Goal: Find specific page/section: Find specific page/section

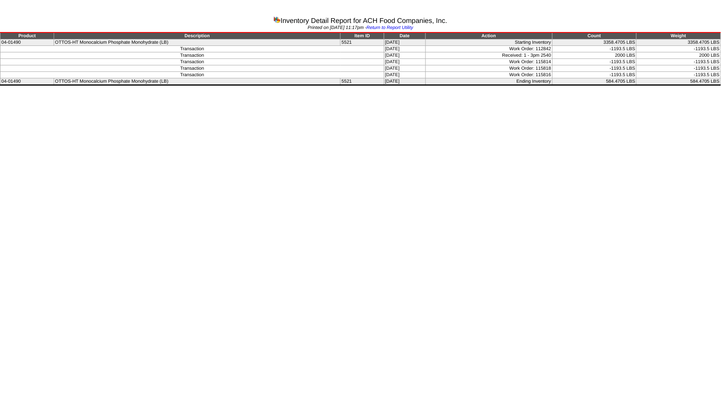
click at [23, 88] on html "Inventory Detail Report for ACH Food Companies, Inc. Printed on [DATE] 11:17pm …" at bounding box center [360, 44] width 721 height 88
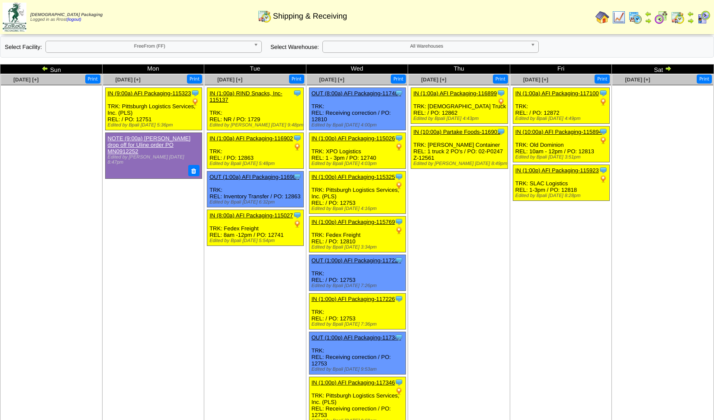
click at [455, 360] on td "Sep 18 [+] Print Clone Item IN (1:00a) AFI Packaging-116899 AFI Packaging Sched…" at bounding box center [459, 251] width 102 height 355
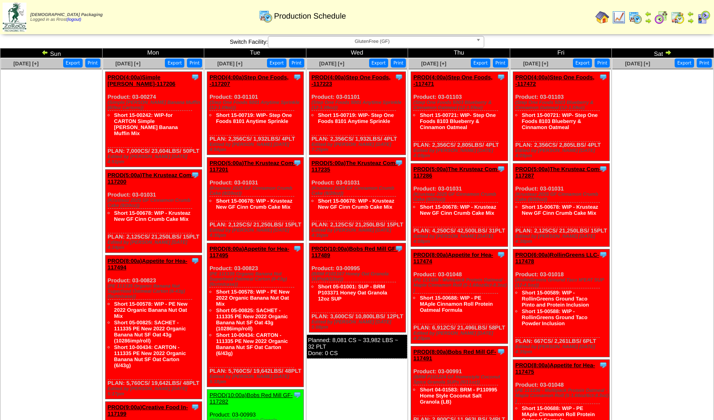
scroll to position [288, 0]
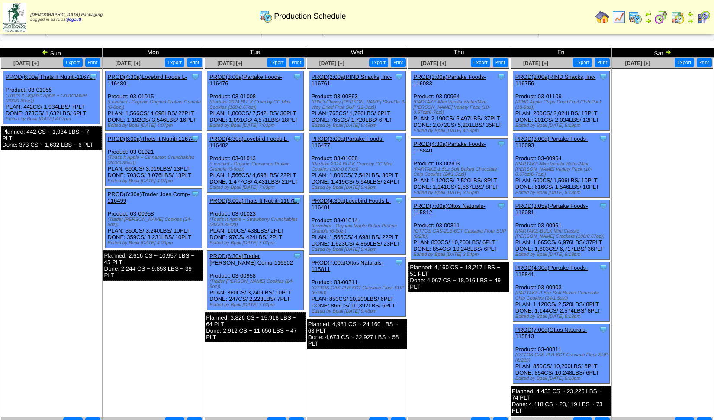
scroll to position [16, 0]
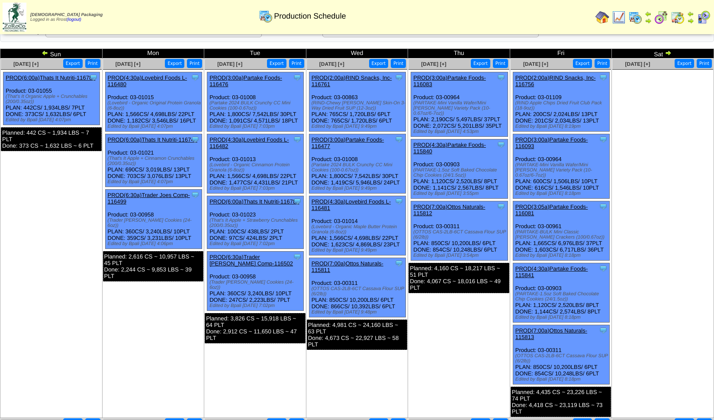
click at [668, 53] on img at bounding box center [668, 52] width 7 height 7
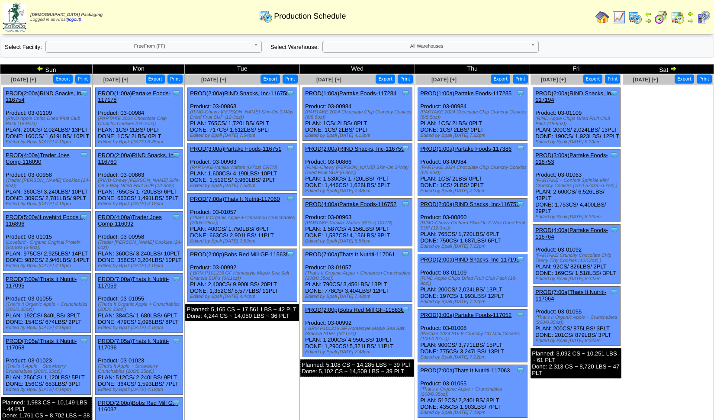
click at [676, 68] on img at bounding box center [673, 68] width 7 height 7
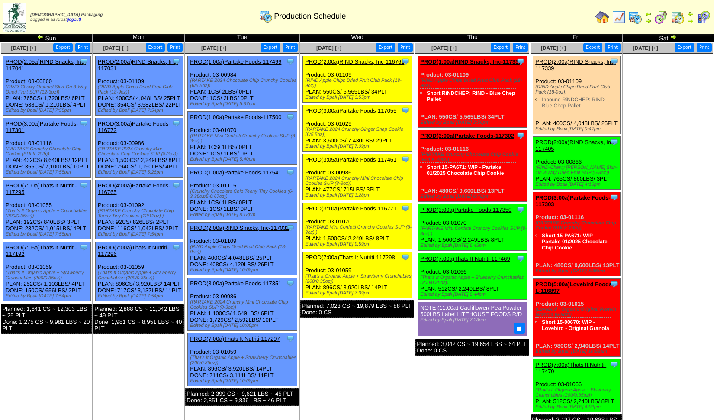
scroll to position [48, 0]
